Goal: Information Seeking & Learning: Learn about a topic

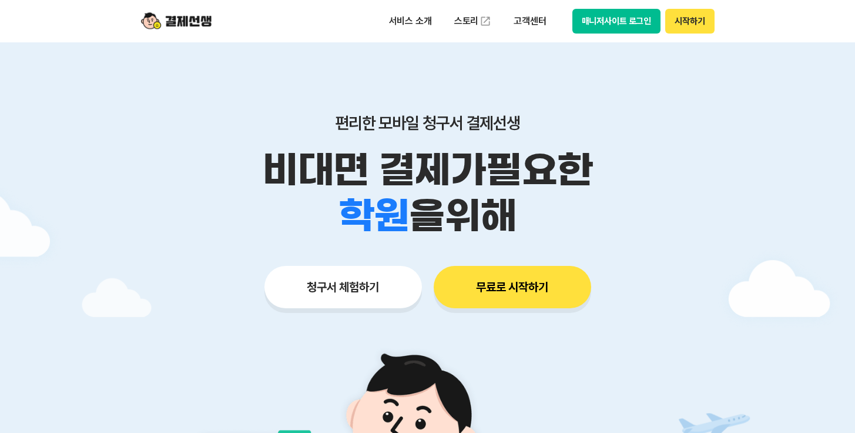
click at [641, 25] on button "매니저사이트 로그인" at bounding box center [617, 21] width 89 height 25
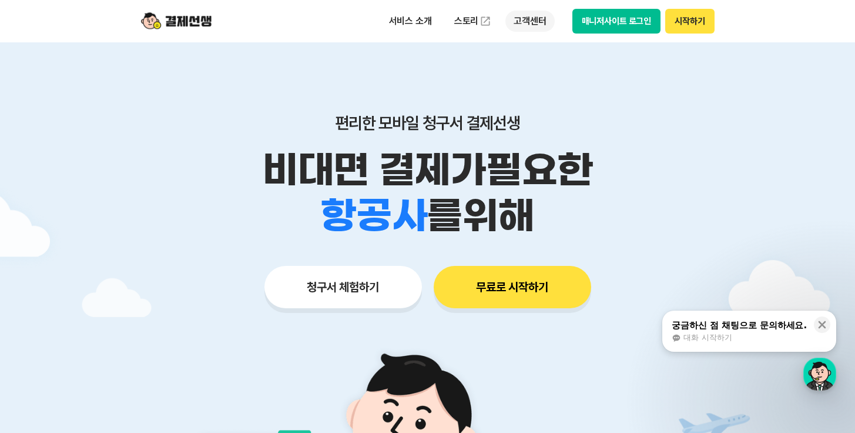
click at [541, 25] on p "고객센터" at bounding box center [530, 21] width 49 height 21
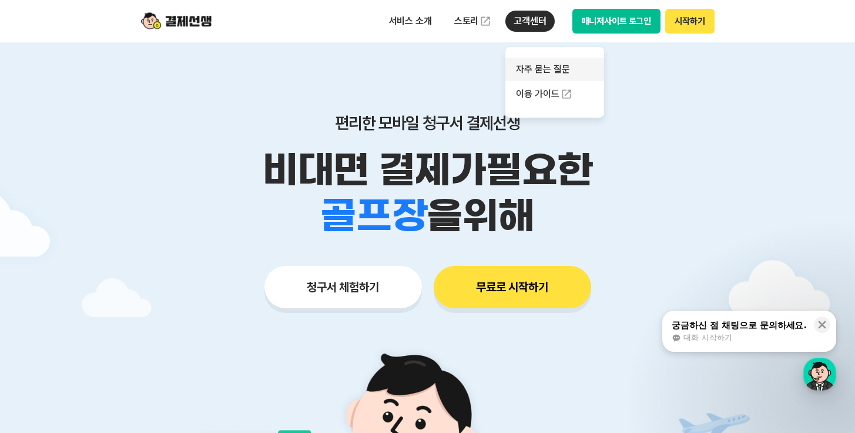
click at [551, 67] on link "자주 묻는 질문" at bounding box center [555, 70] width 99 height 24
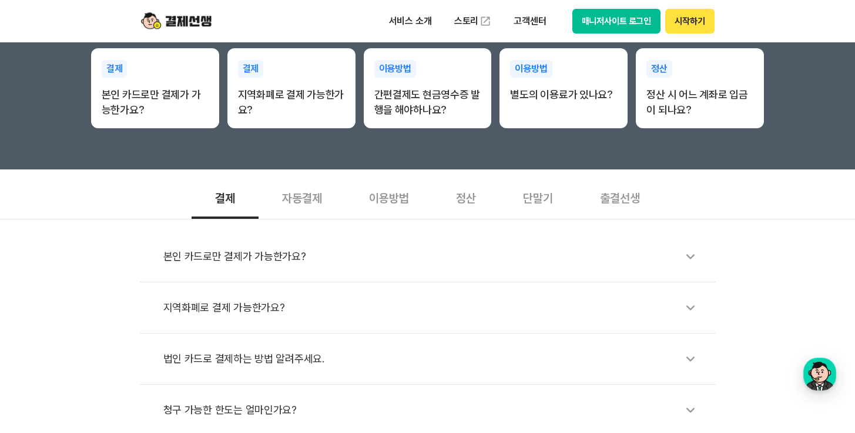
scroll to position [274, 0]
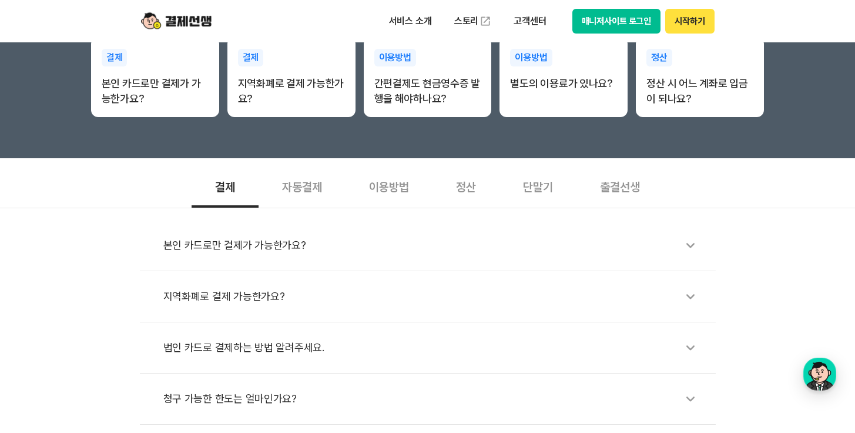
click at [619, 188] on div "출결선생" at bounding box center [620, 186] width 87 height 44
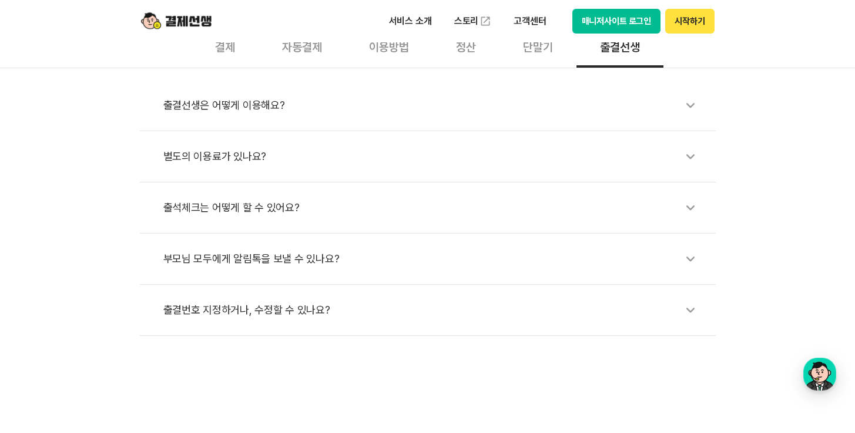
scroll to position [247, 0]
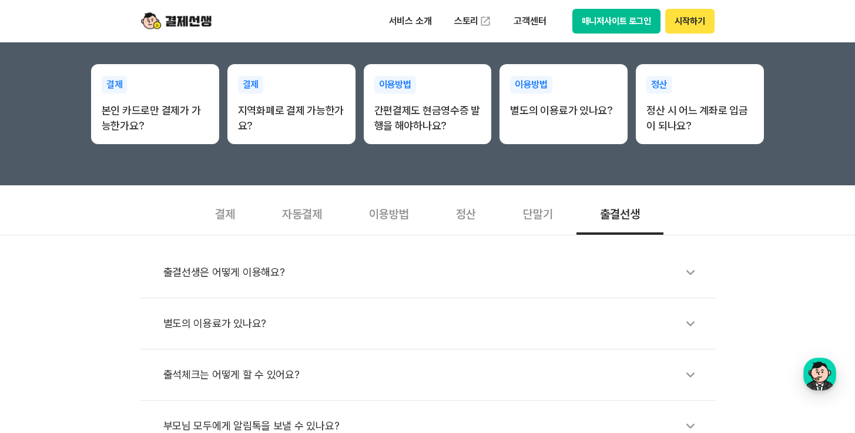
click at [213, 217] on div "결제" at bounding box center [225, 213] width 67 height 44
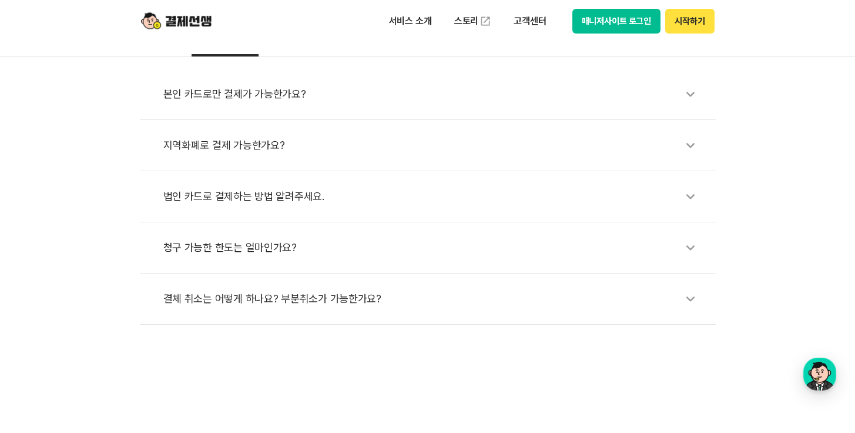
scroll to position [189, 0]
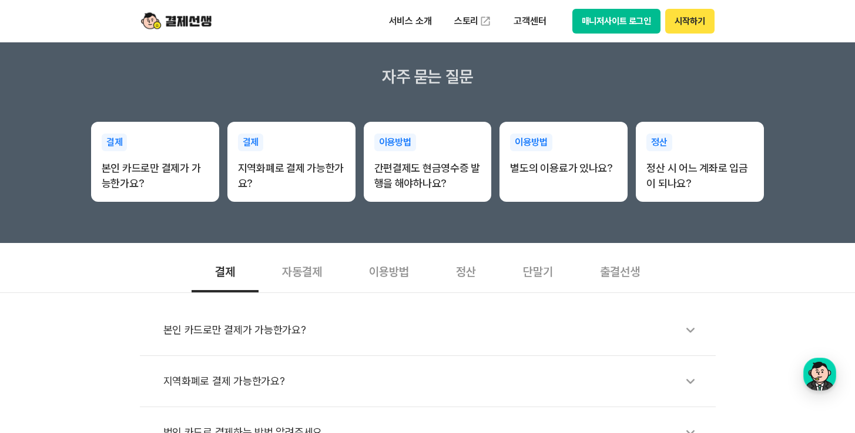
click at [394, 277] on div "이용방법" at bounding box center [389, 271] width 87 height 44
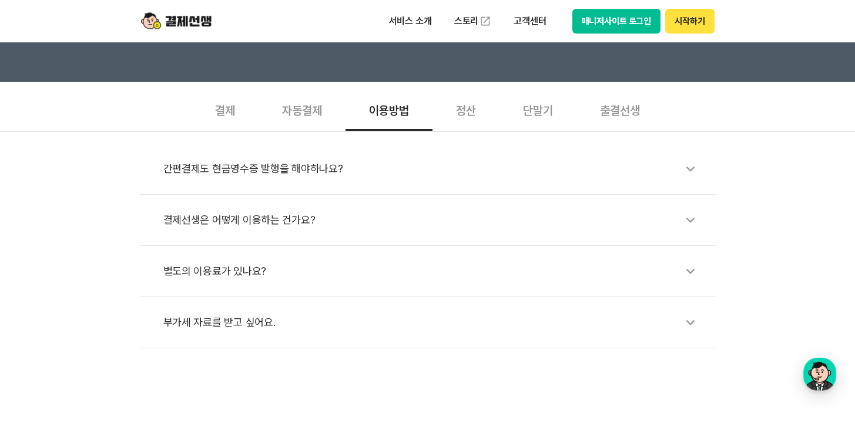
scroll to position [258, 0]
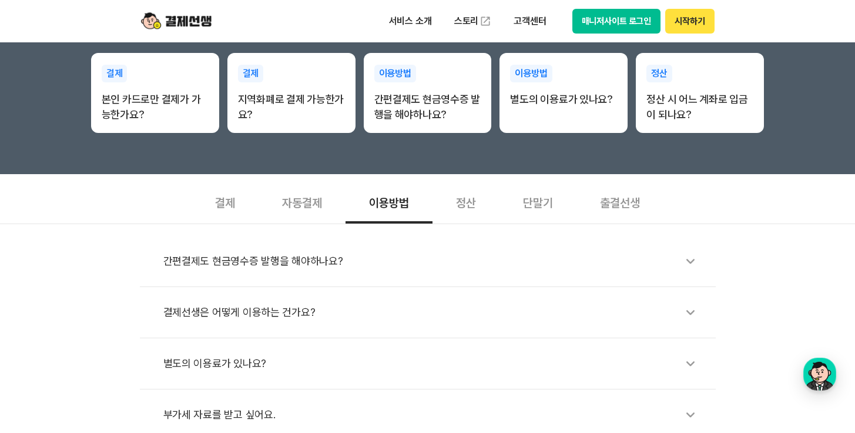
click at [462, 206] on div "정산" at bounding box center [466, 202] width 67 height 44
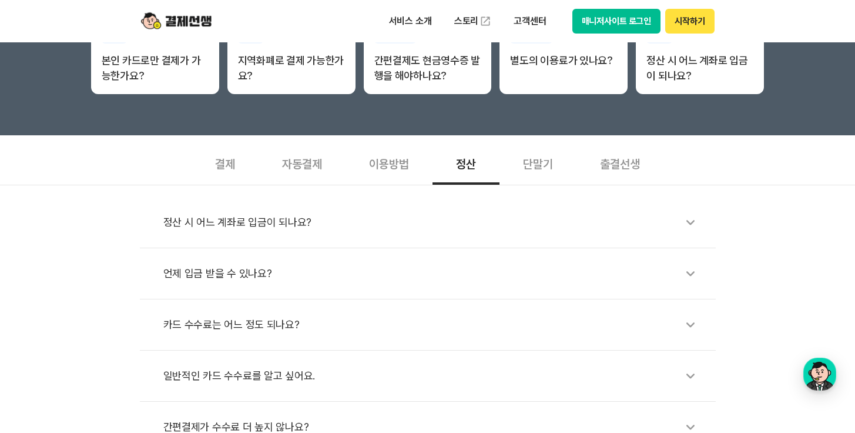
scroll to position [295, 0]
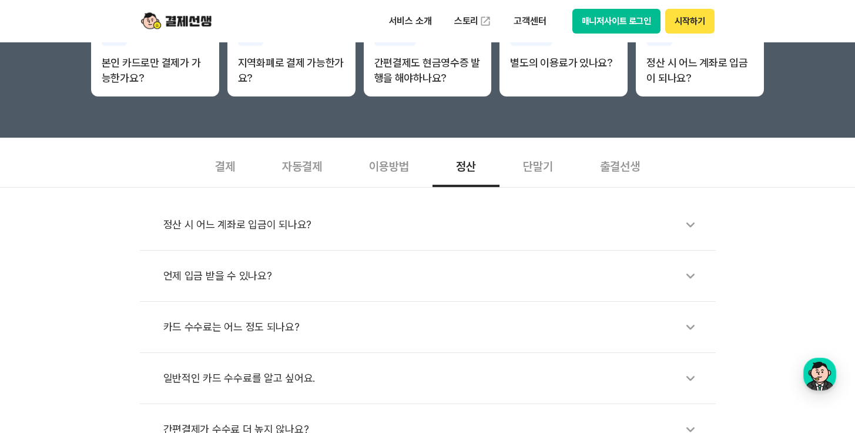
click at [520, 162] on div "단말기" at bounding box center [538, 165] width 77 height 44
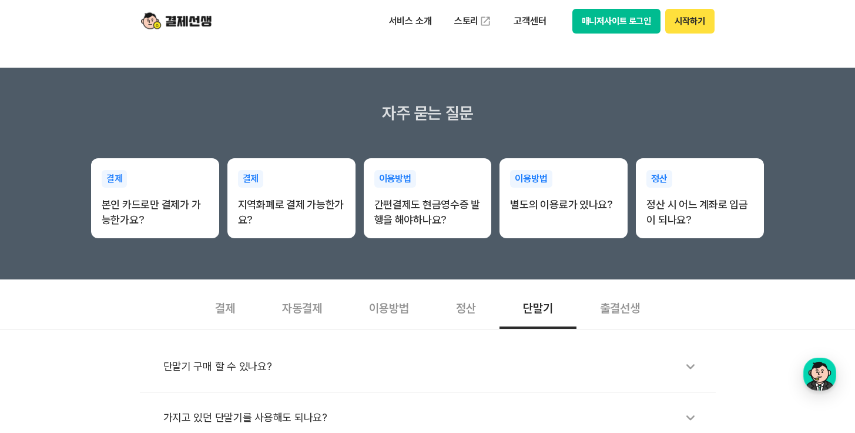
scroll to position [0, 0]
